Goal: Find specific page/section: Locate a particular part of the current website

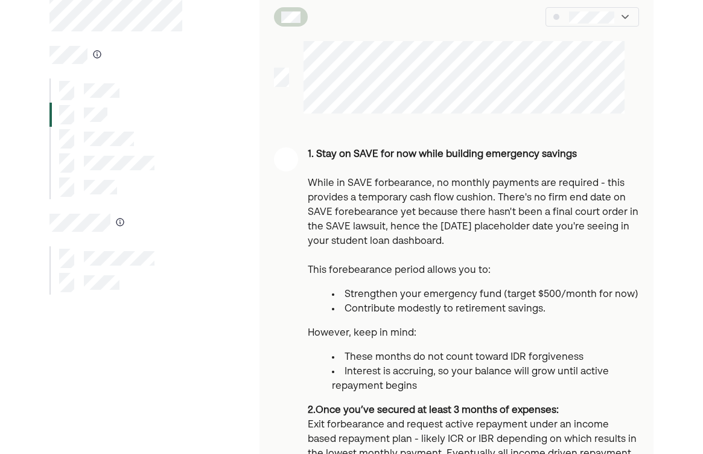
scroll to position [69, 0]
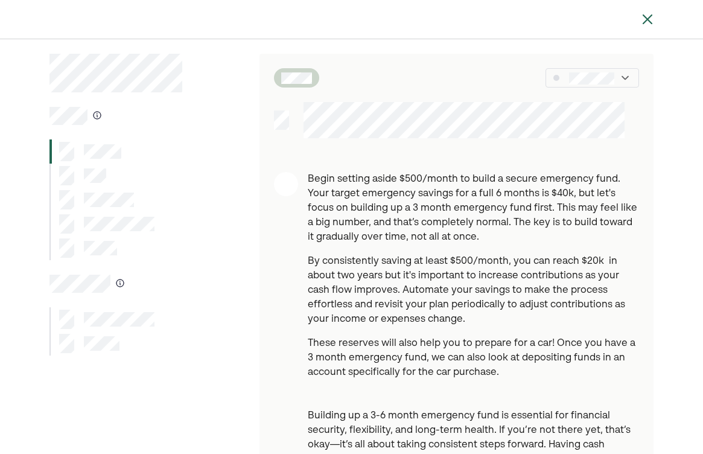
scroll to position [5, 0]
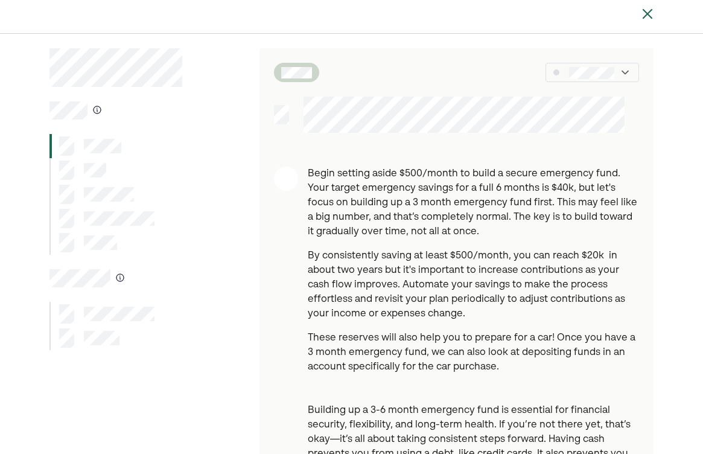
click at [75, 169] on div at bounding box center [82, 170] width 47 height 19
